Goal: Check status

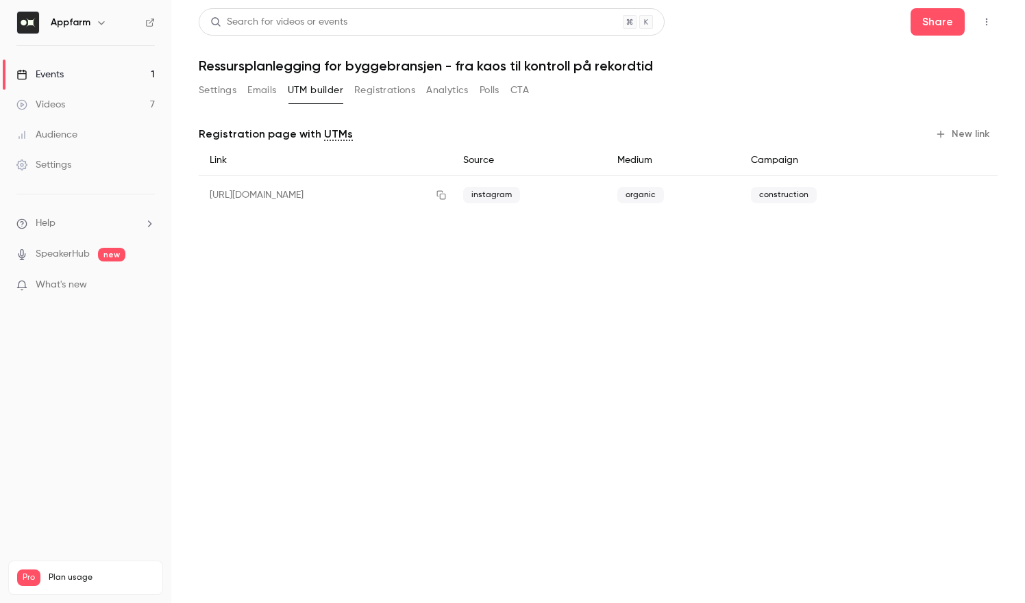
click at [92, 47] on ul "Events 1 Videos 7 Audience Settings" at bounding box center [85, 120] width 171 height 148
click at [495, 314] on main "Search for videos or events Share Ressursplanlegging for byggebransjen - fra ka…" at bounding box center [597, 301] width 853 height 603
click at [60, 292] on span "What's new" at bounding box center [61, 285] width 51 height 14
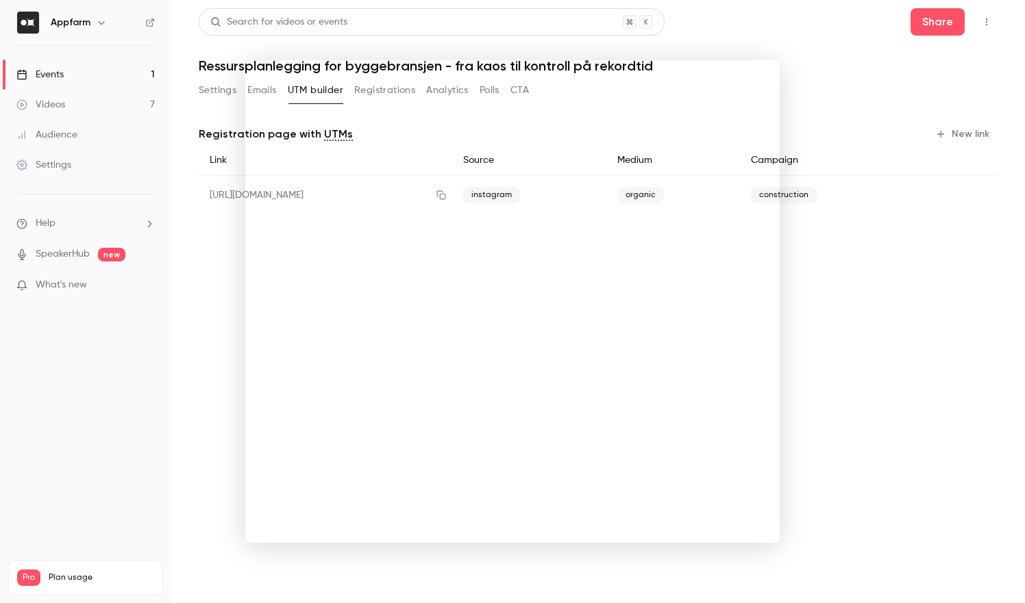
click at [912, 373] on div at bounding box center [512, 301] width 1025 height 603
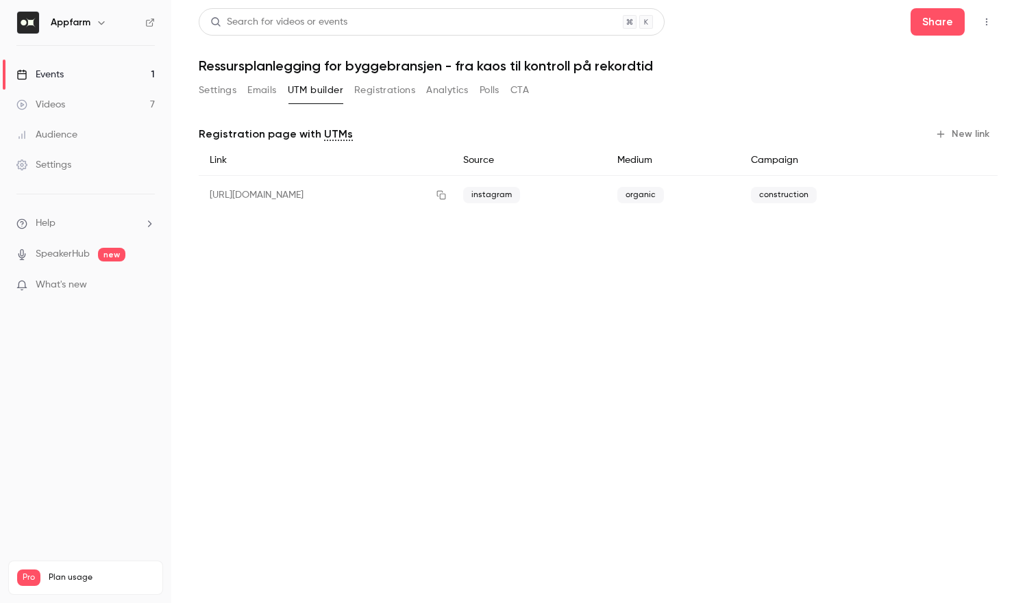
click at [391, 95] on button "Registrations" at bounding box center [384, 90] width 61 height 22
